Goal: Go to known website: Access a specific website the user already knows

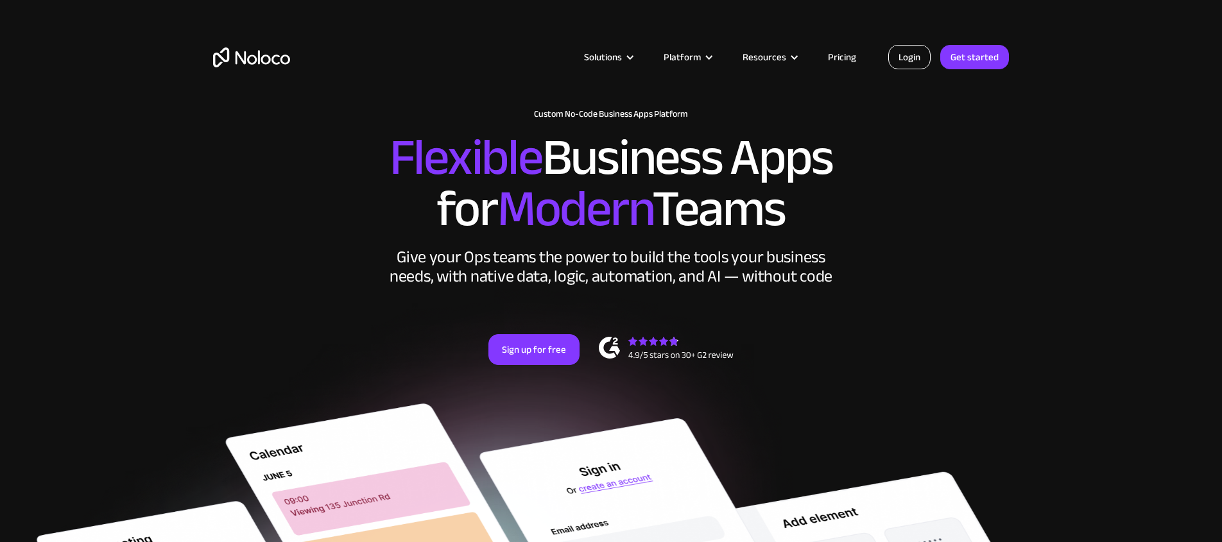
click at [907, 67] on link "Login" at bounding box center [909, 57] width 42 height 24
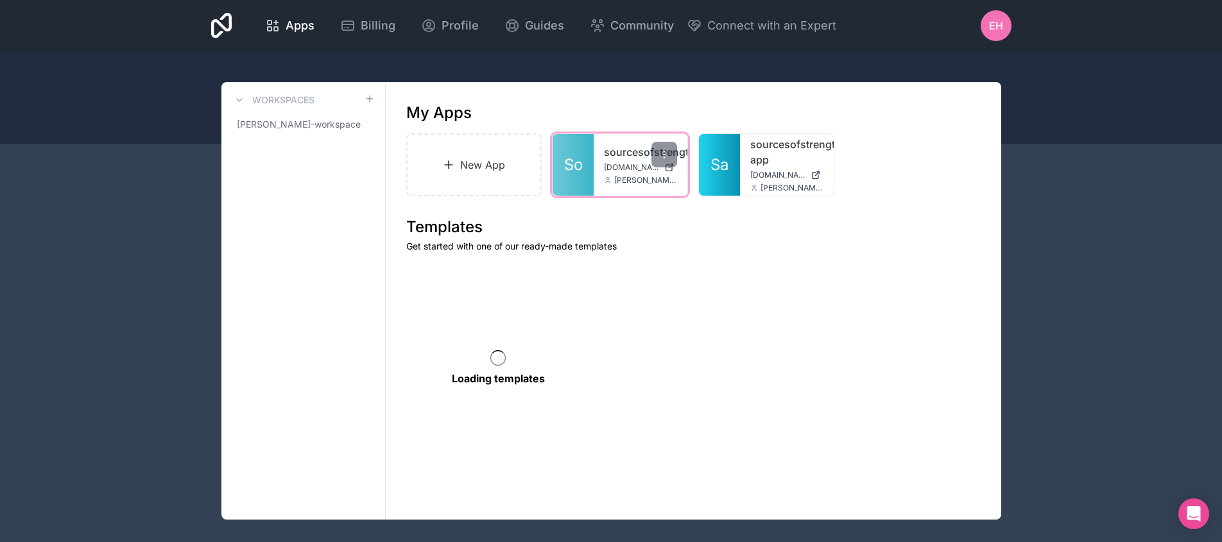
click at [603, 157] on div "sourcesofstrength sourcesofstrength.noloco.co dan@sourcesofstrength.org" at bounding box center [640, 165] width 94 height 62
click at [622, 145] on link "sourcesofstrength" at bounding box center [640, 151] width 73 height 15
